Goal: Task Accomplishment & Management: Use online tool/utility

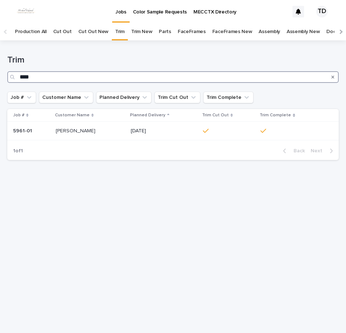
click at [81, 81] on input "****" at bounding box center [172, 77] width 331 height 12
type input "*"
type input "****"
click at [205, 129] on icon at bounding box center [205, 130] width 5 height 5
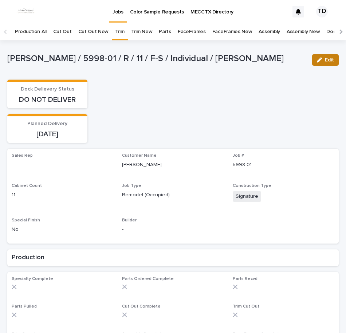
click at [325, 59] on span "Edit" at bounding box center [329, 59] width 9 height 5
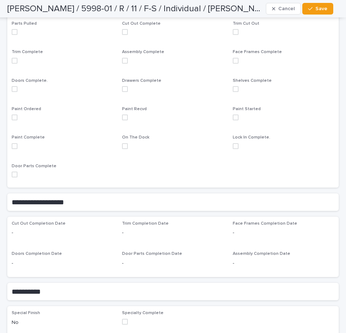
scroll to position [218, 0]
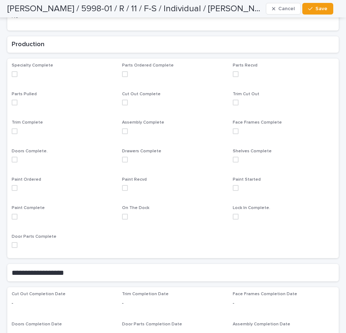
click at [235, 100] on label at bounding box center [283, 103] width 102 height 6
click at [325, 7] on span "Save" at bounding box center [321, 8] width 12 height 5
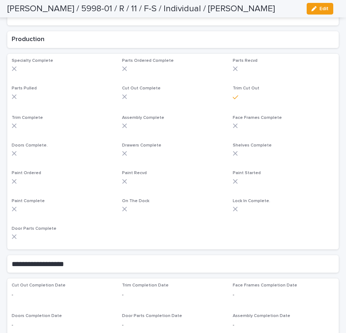
scroll to position [209, 0]
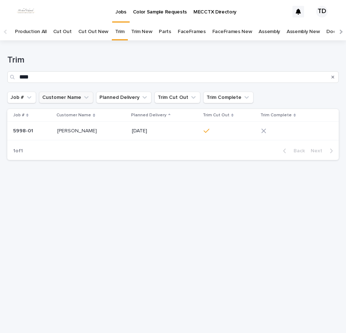
click at [48, 100] on button "Customer Name" at bounding box center [66, 98] width 54 height 12
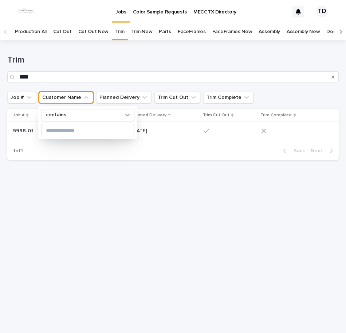
click at [107, 56] on h1 "Trim" at bounding box center [172, 60] width 331 height 11
